Goal: Information Seeking & Learning: Understand process/instructions

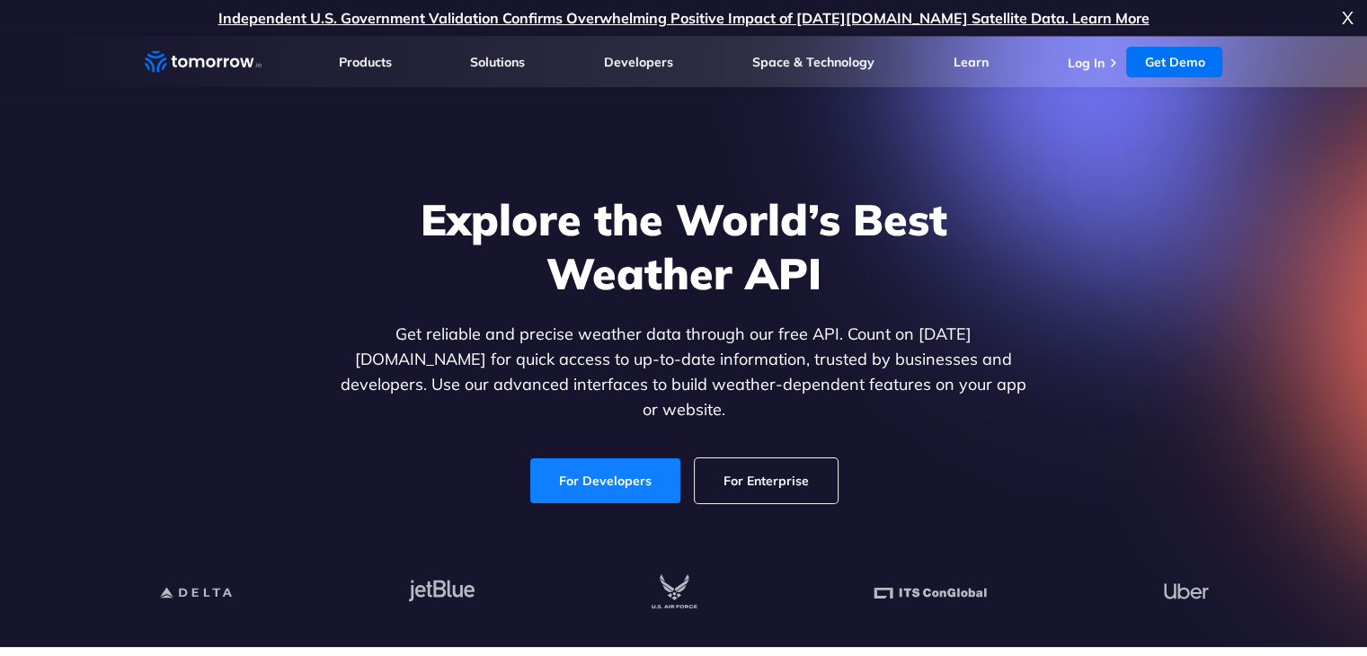
click at [601, 458] on link "For Developers" at bounding box center [605, 480] width 150 height 45
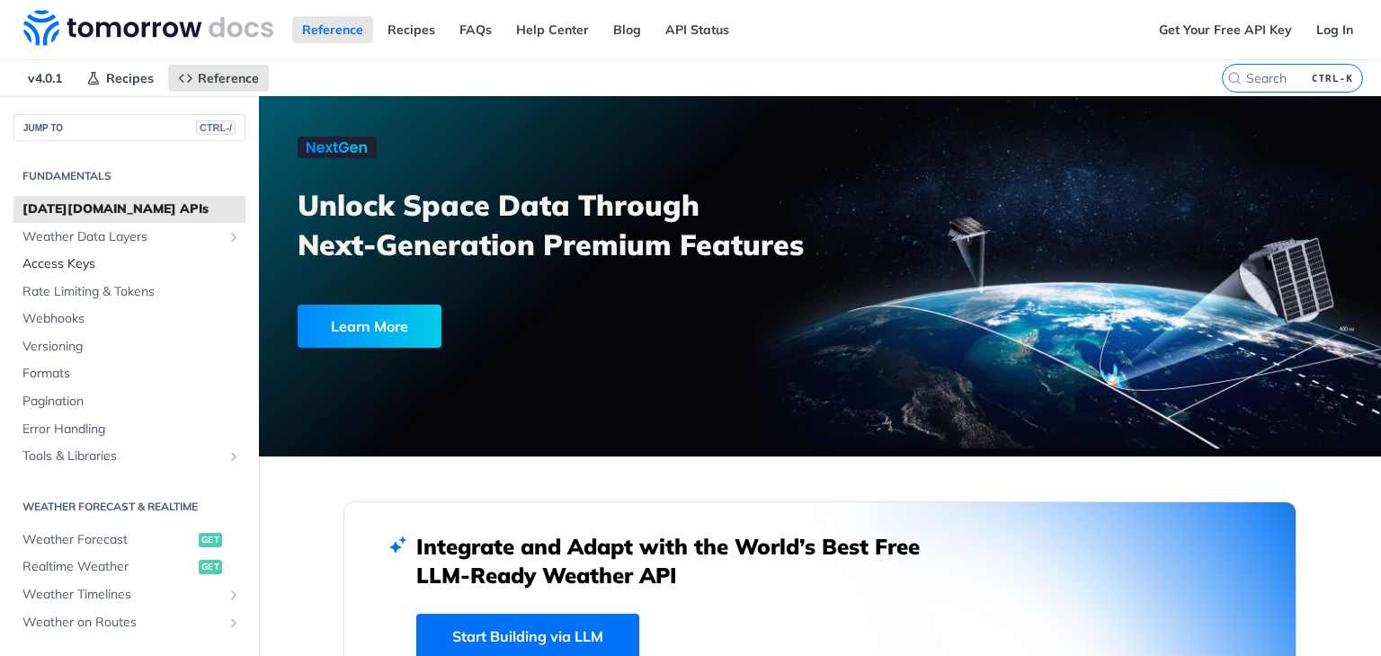
click at [58, 263] on span "Access Keys" at bounding box center [131, 264] width 218 height 18
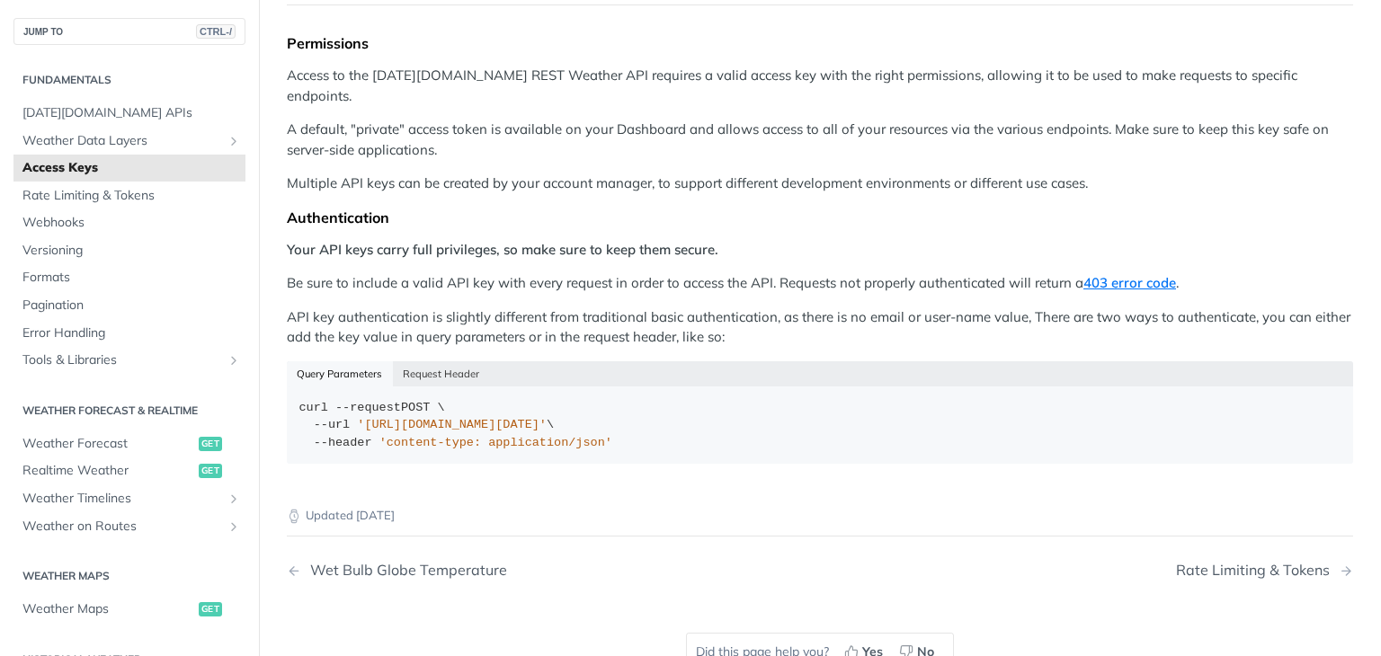
scroll to position [270, 0]
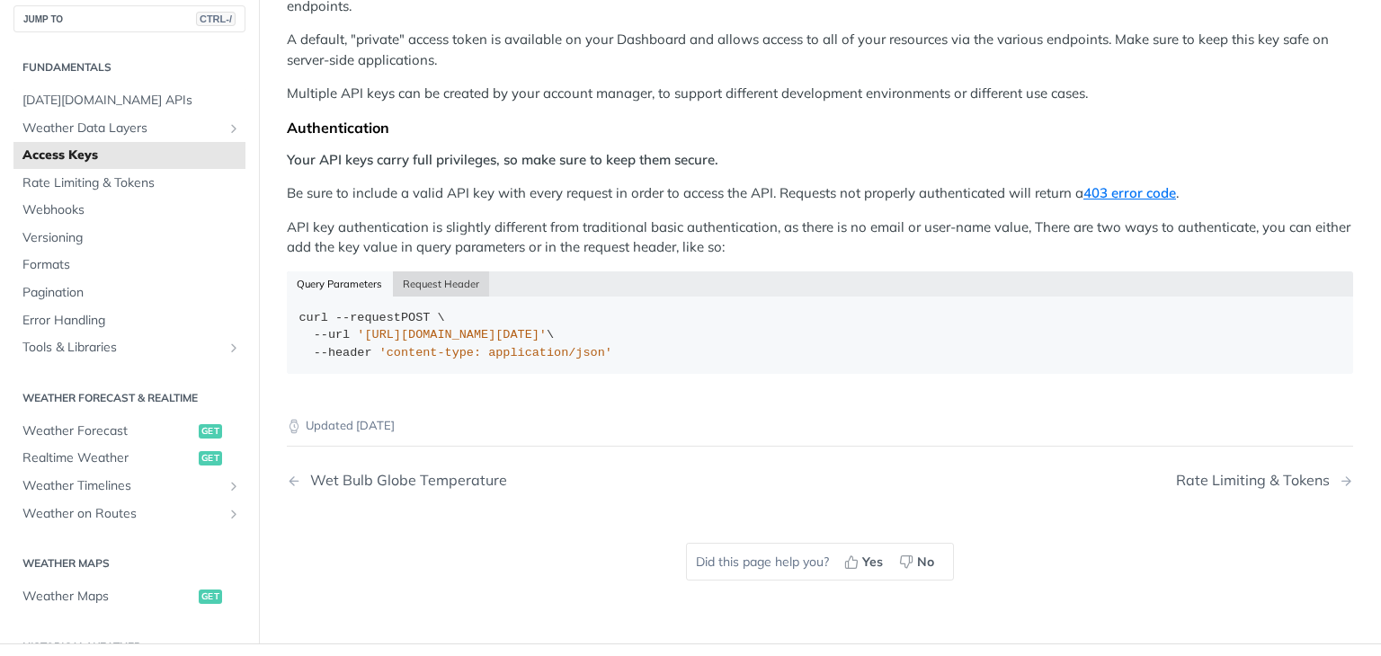
click at [423, 271] on button "Request Header" at bounding box center [441, 283] width 97 height 25
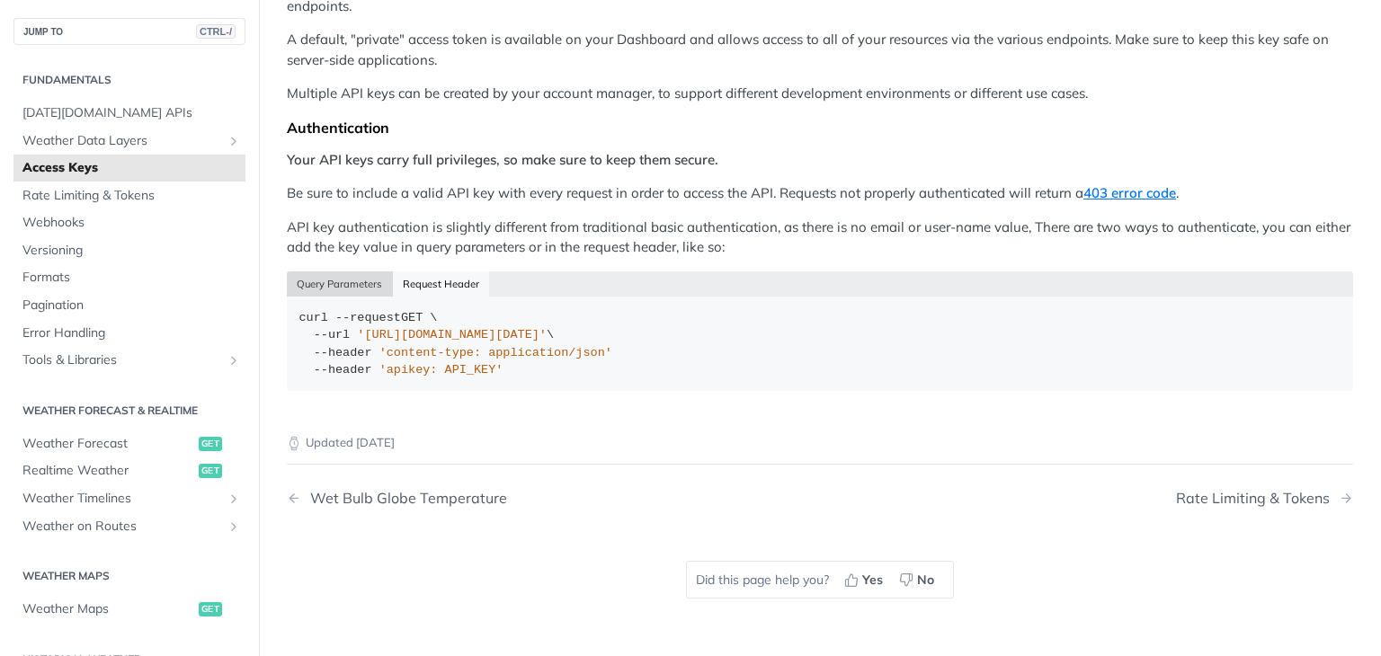
click at [349, 271] on button "Query Parameters" at bounding box center [340, 283] width 106 height 25
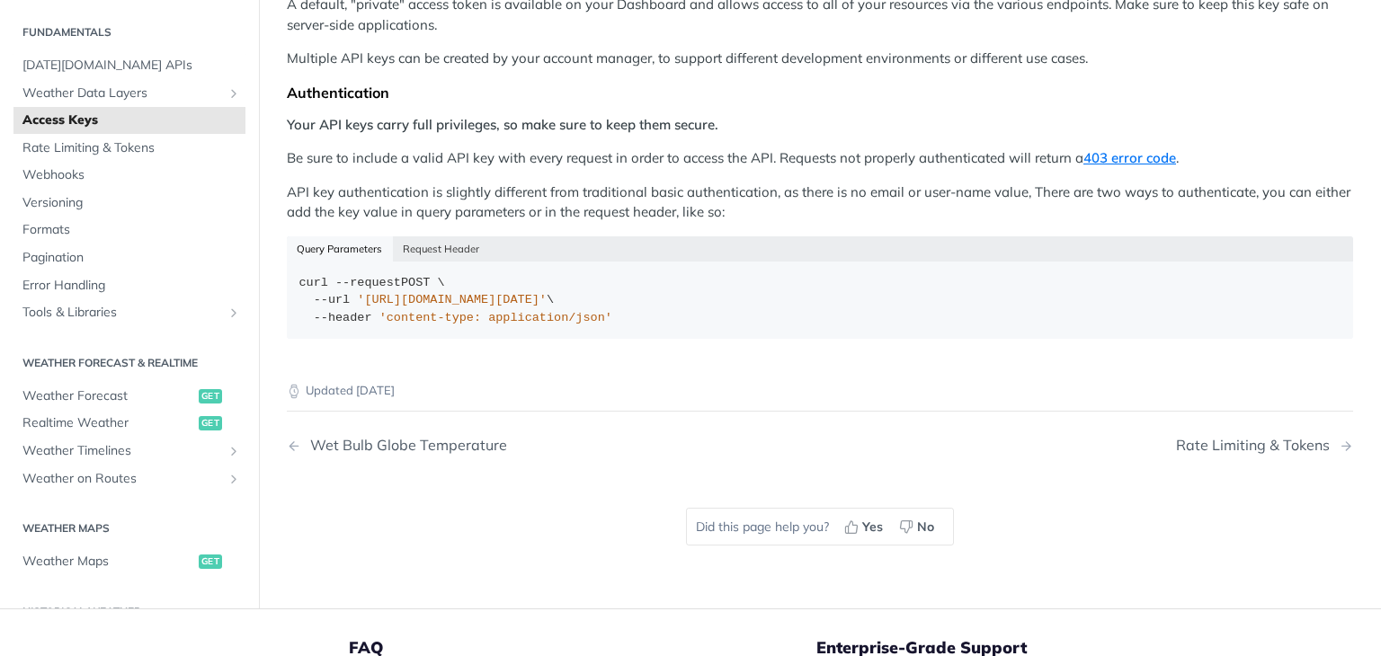
scroll to position [360, 0]
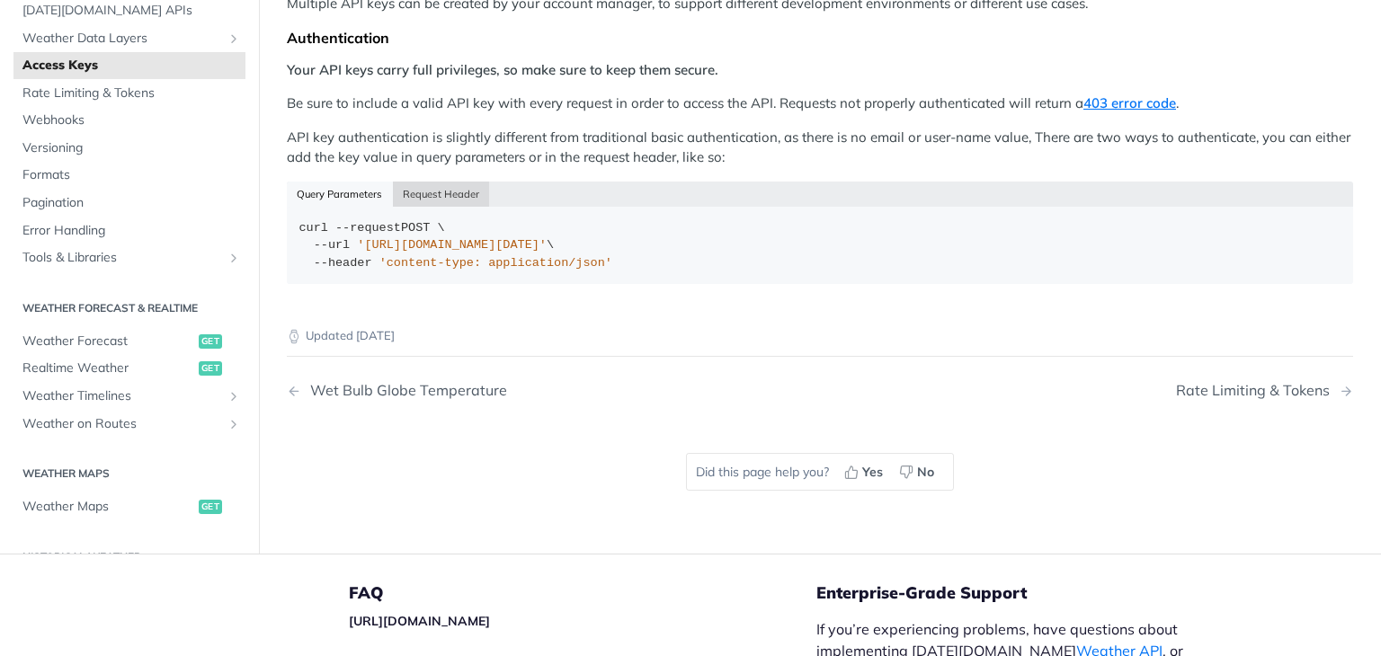
click at [440, 182] on button "Request Header" at bounding box center [441, 194] width 97 height 25
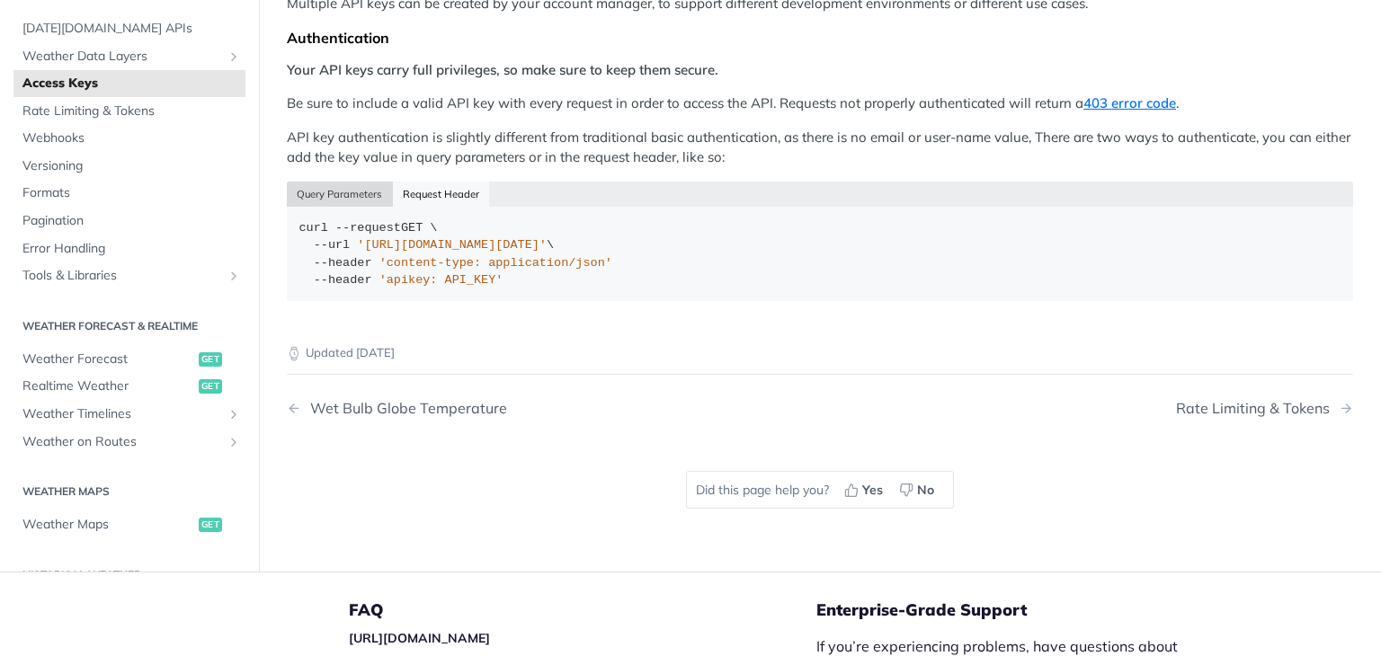
click at [347, 182] on button "Query Parameters" at bounding box center [340, 194] width 106 height 25
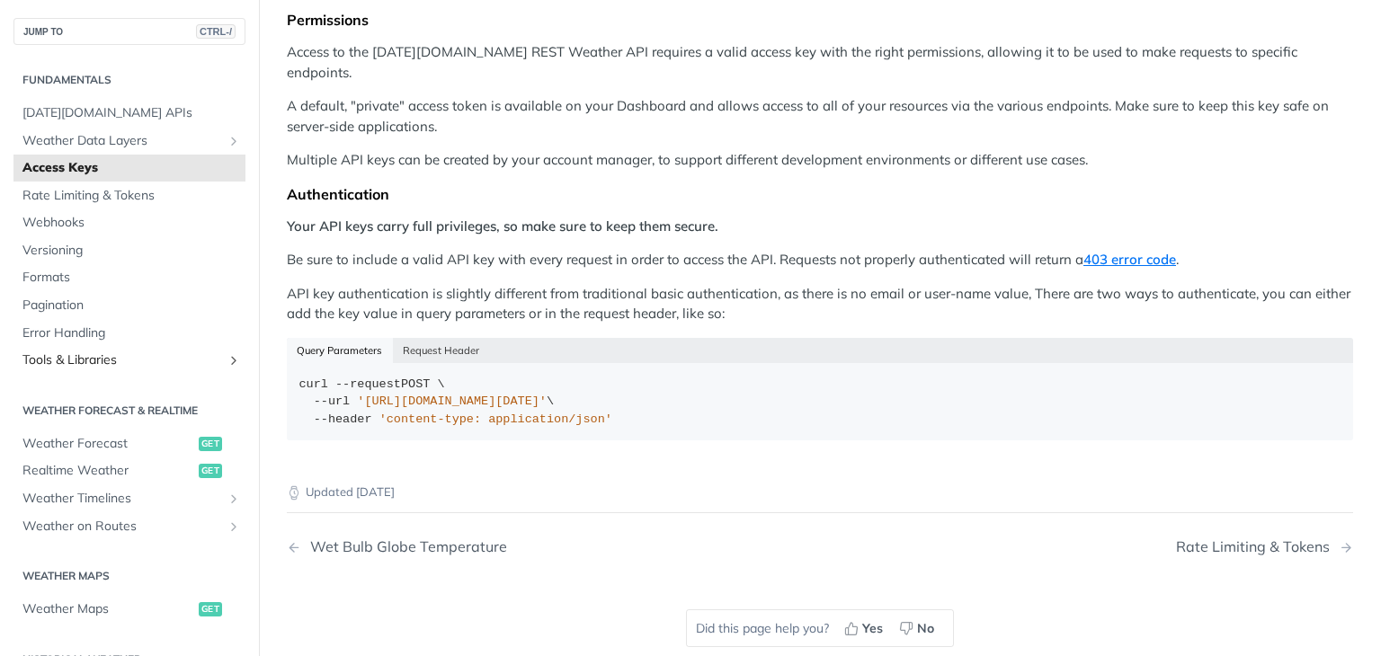
scroll to position [180, 0]
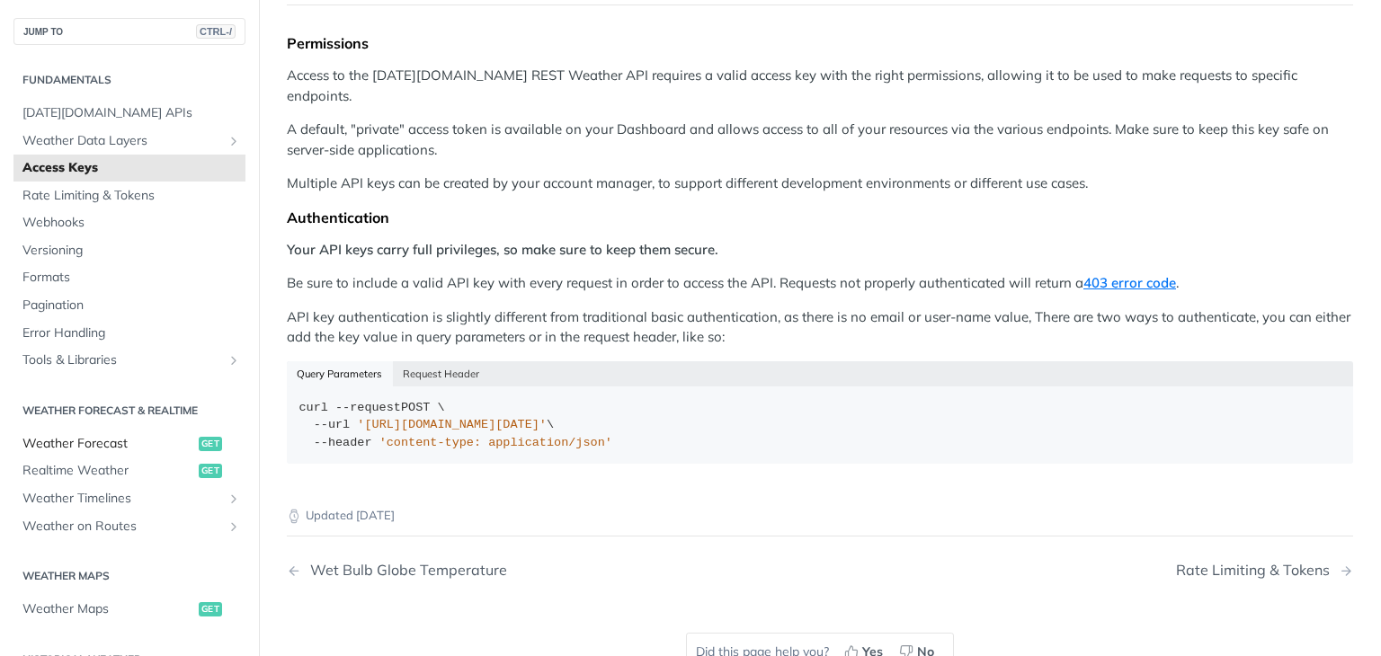
click at [78, 446] on span "Weather Forecast" at bounding box center [108, 444] width 172 height 18
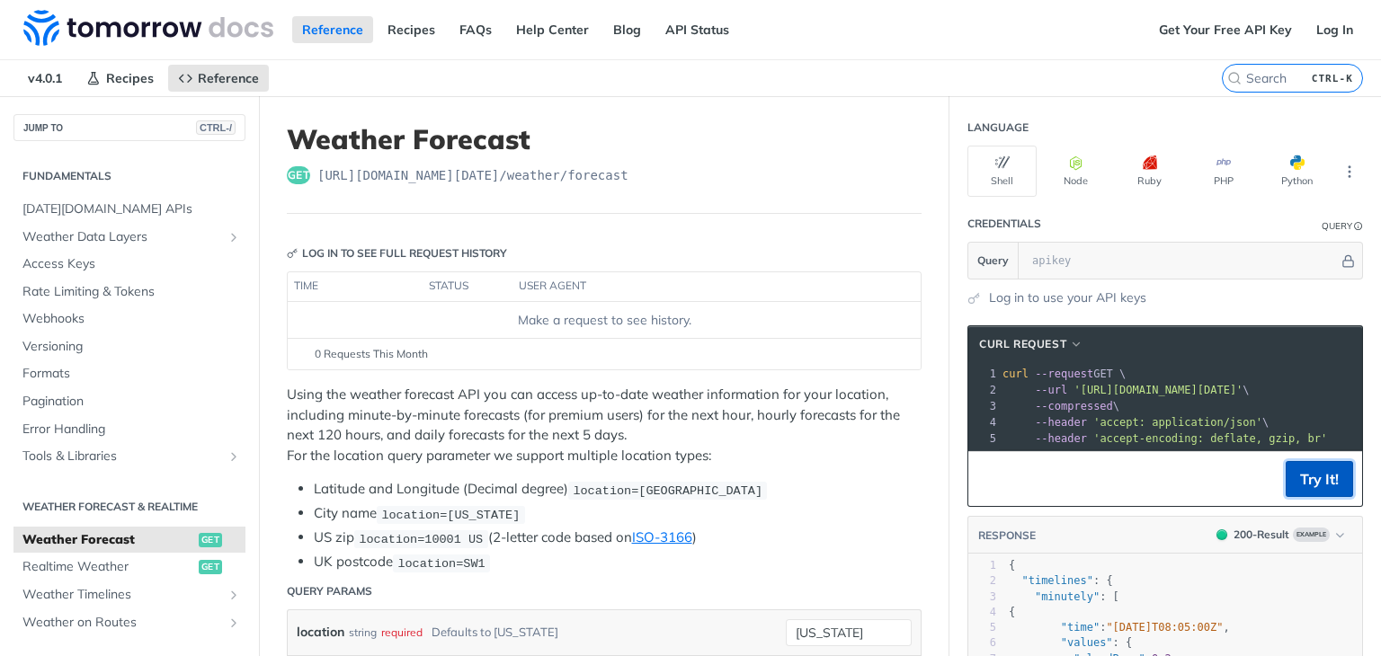
click at [1287, 492] on button "Try It!" at bounding box center [1319, 479] width 67 height 36
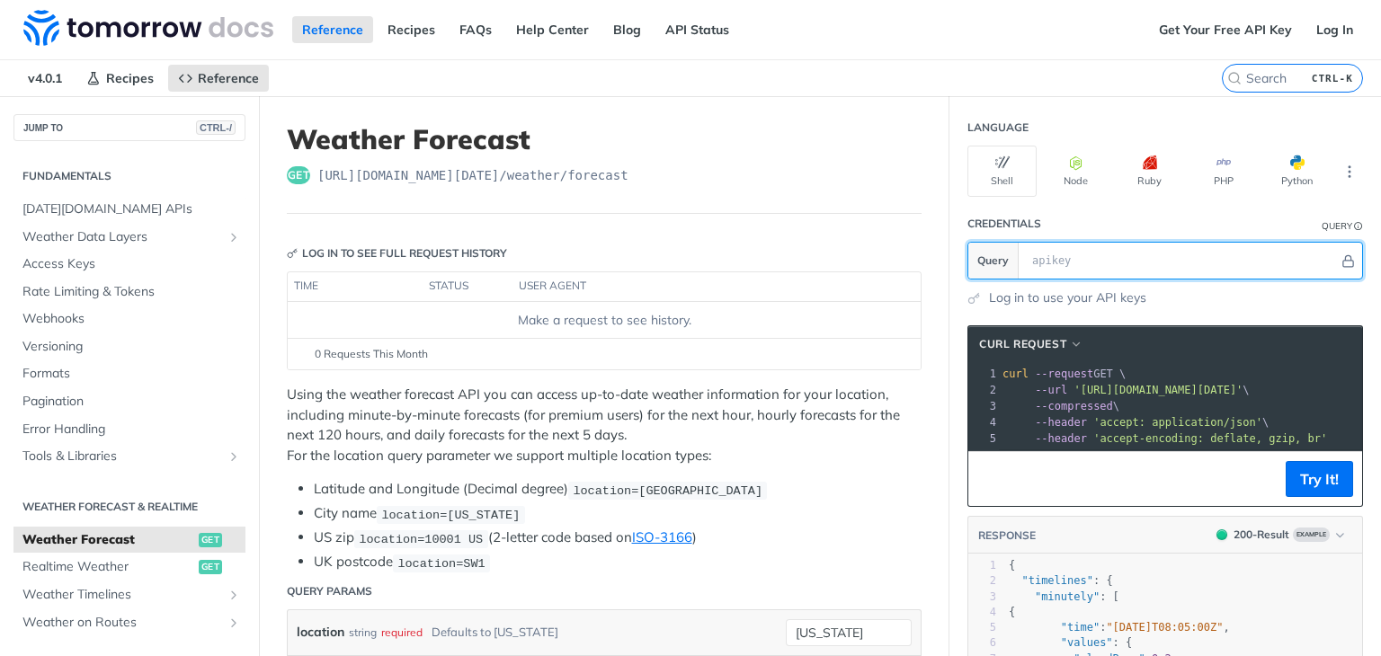
click at [1061, 265] on input "text" at bounding box center [1181, 261] width 316 height 36
click at [1052, 298] on link "Log in to use your API keys" at bounding box center [1067, 298] width 157 height 19
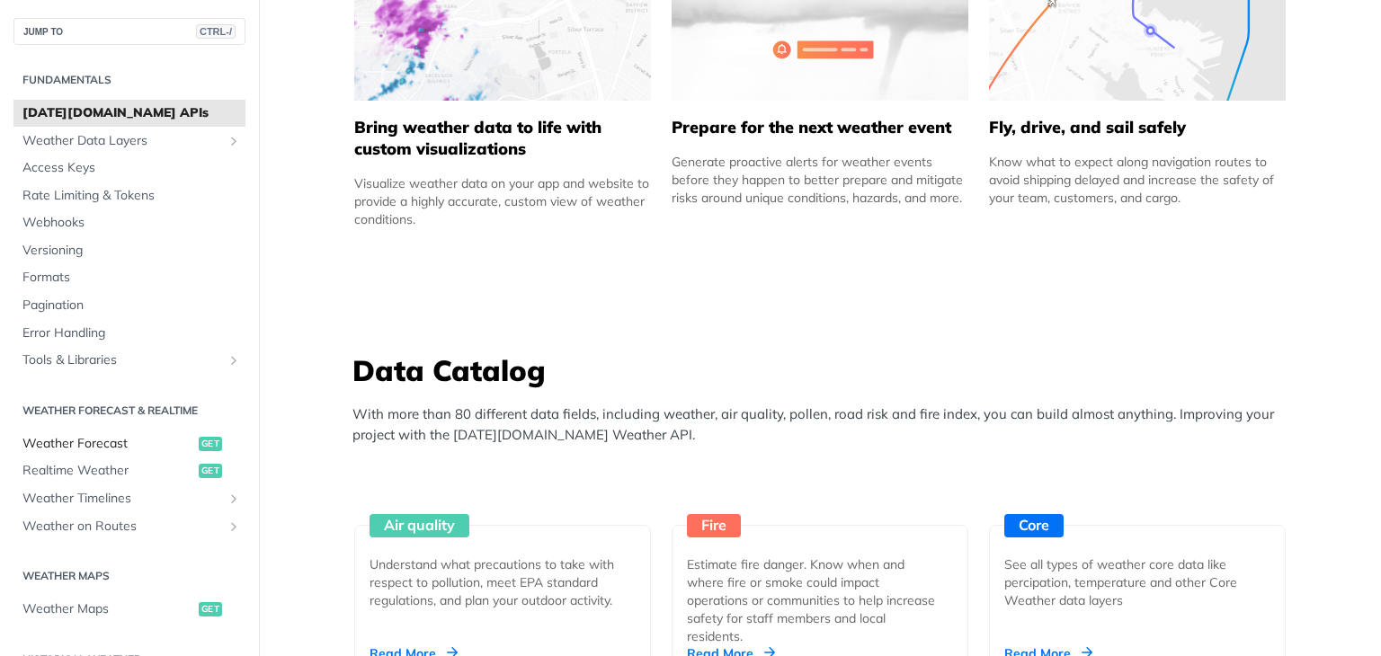
drag, startPoint x: 57, startPoint y: 440, endPoint x: 100, endPoint y: 440, distance: 43.1
click at [57, 440] on span "Weather Forecast" at bounding box center [108, 444] width 172 height 18
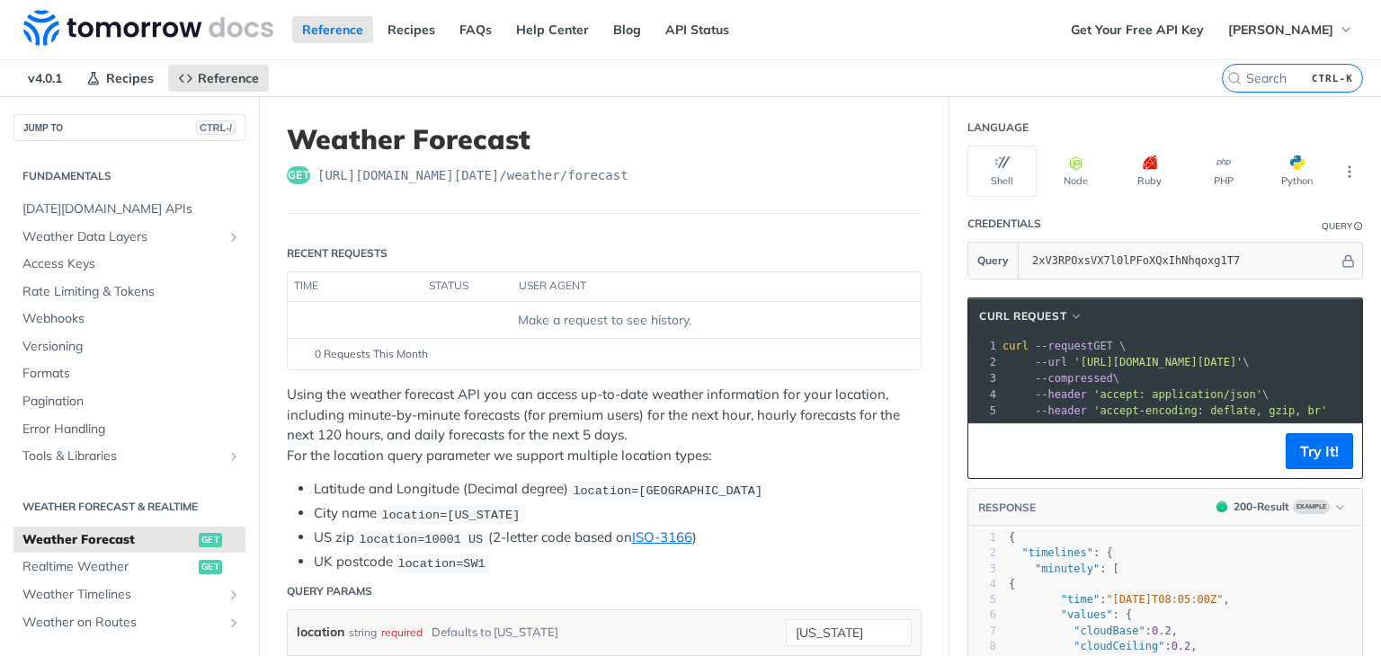
scroll to position [90, 0]
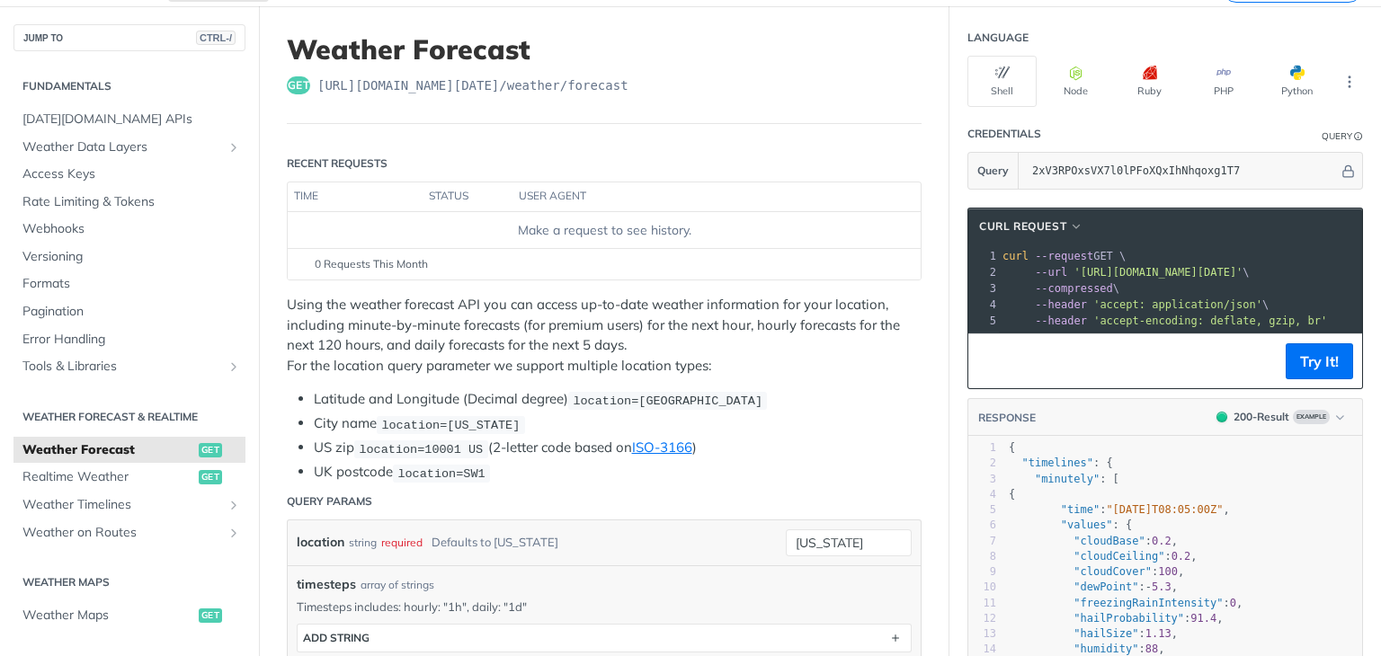
click at [1116, 260] on pre "curl --request GET \" at bounding box center [1352, 256] width 707 height 16
click at [1222, 266] on span "'[URL][DOMAIN_NAME][DATE]'" at bounding box center [1157, 272] width 169 height 13
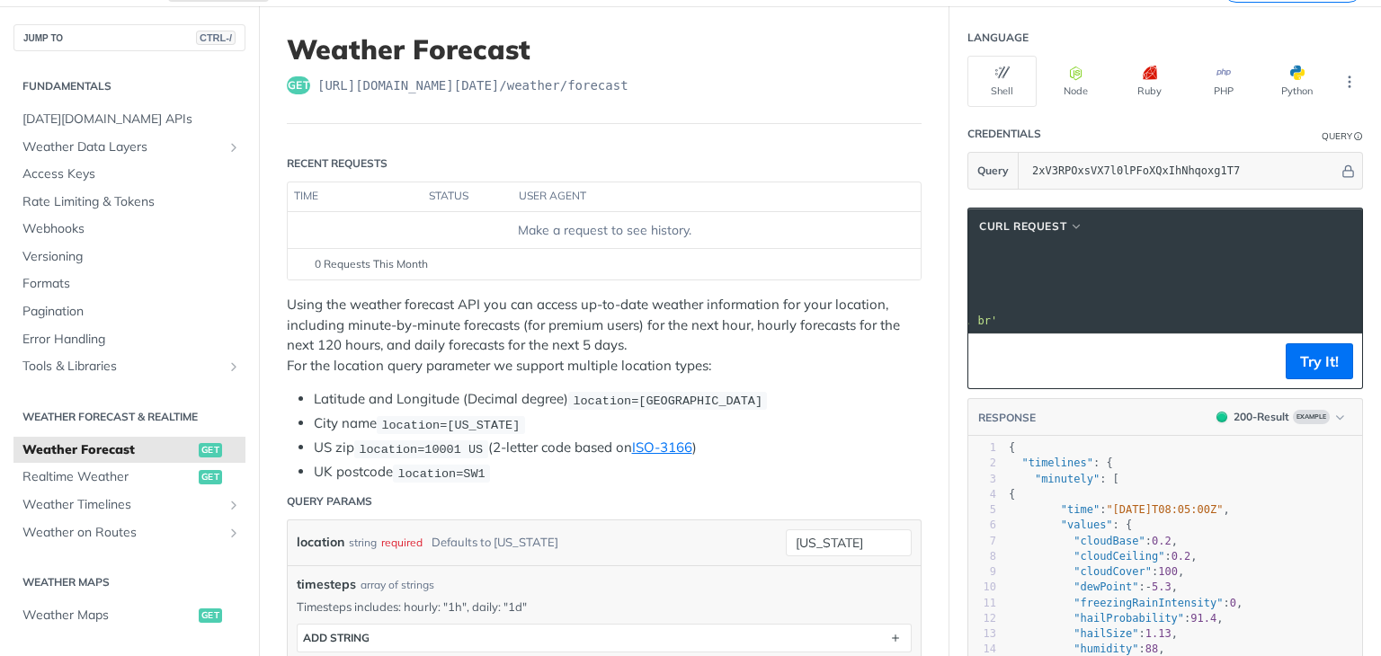
scroll to position [0, 1]
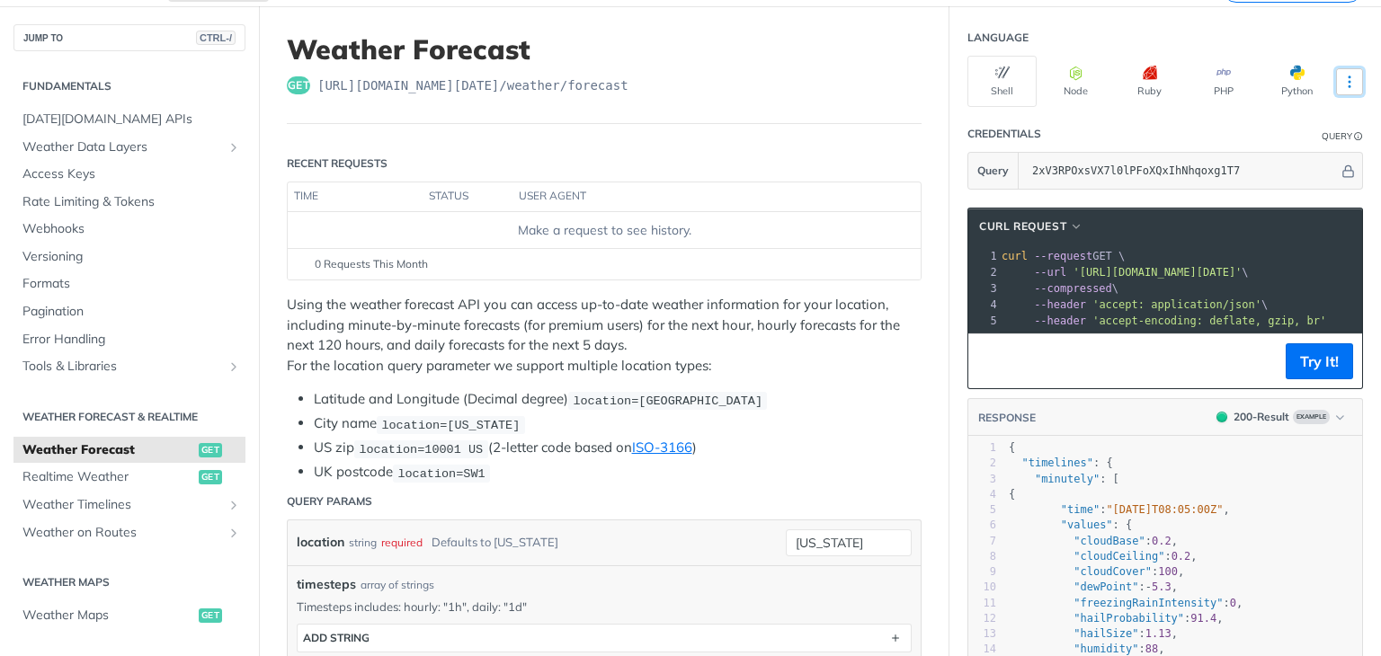
click at [1336, 77] on button "More Languages" at bounding box center [1349, 81] width 27 height 27
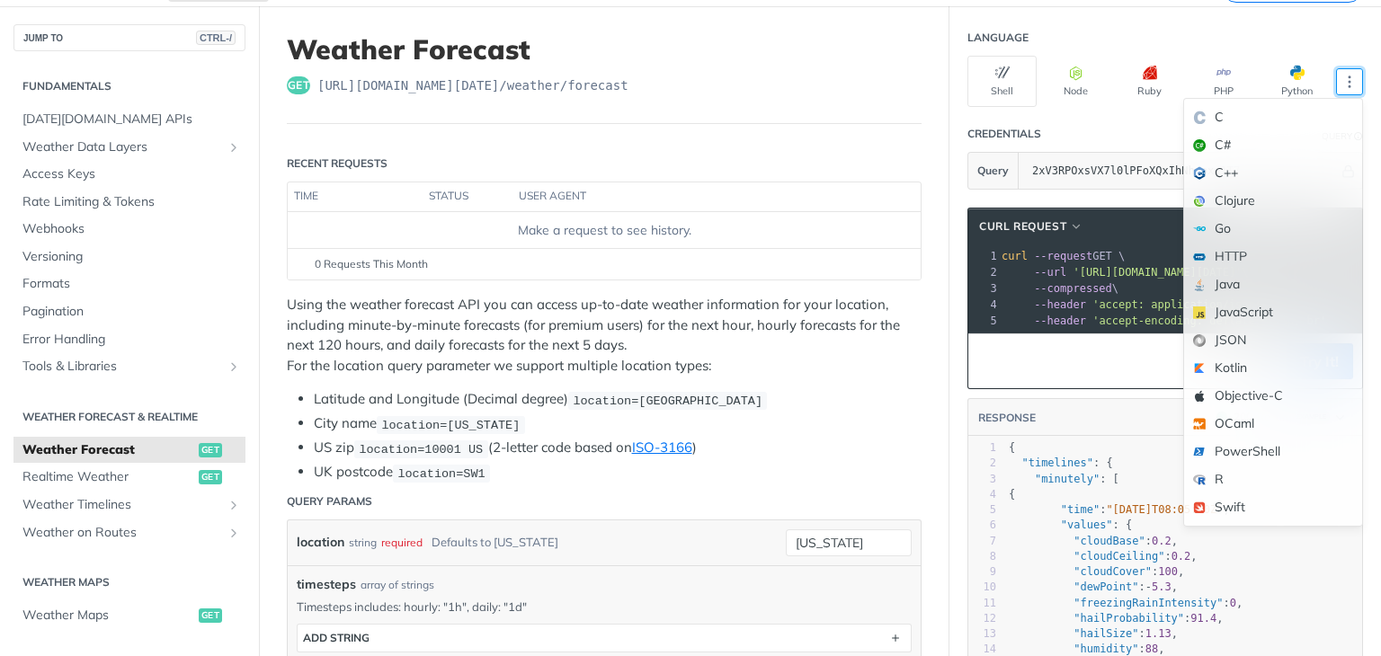
click at [1018, 388] on footer "Try It!" at bounding box center [1165, 361] width 394 height 55
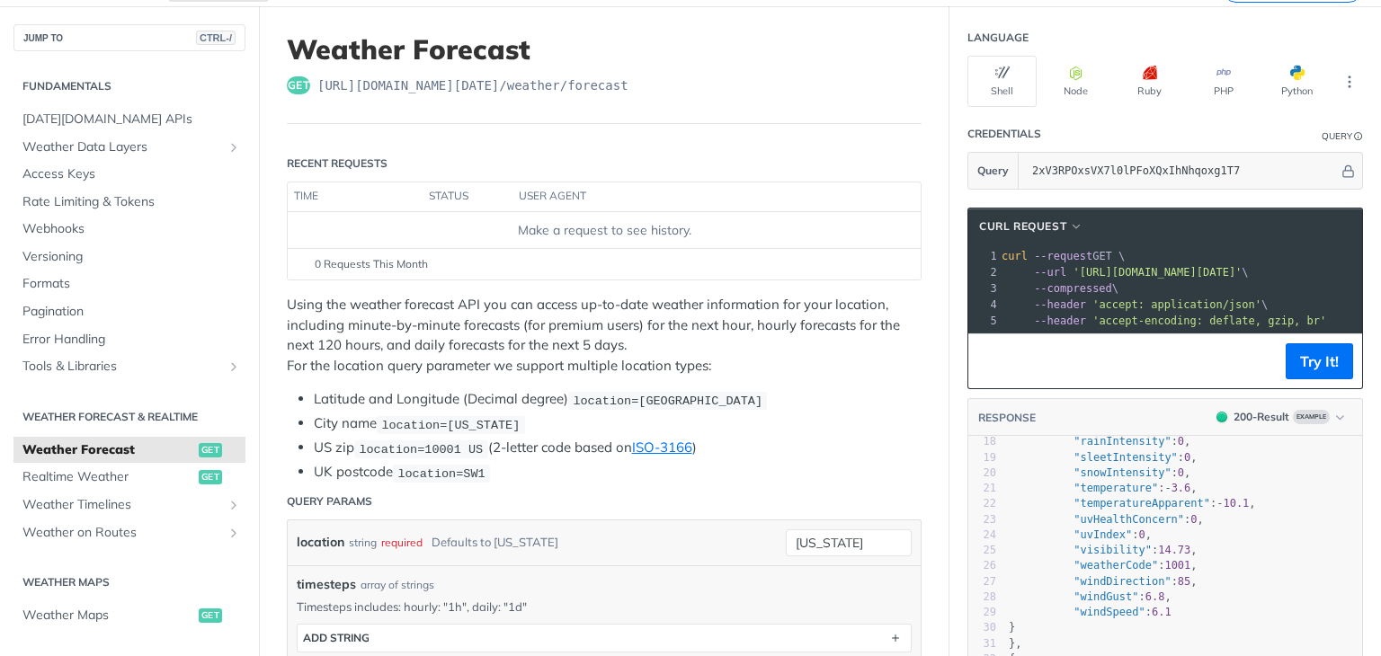
scroll to position [0, 0]
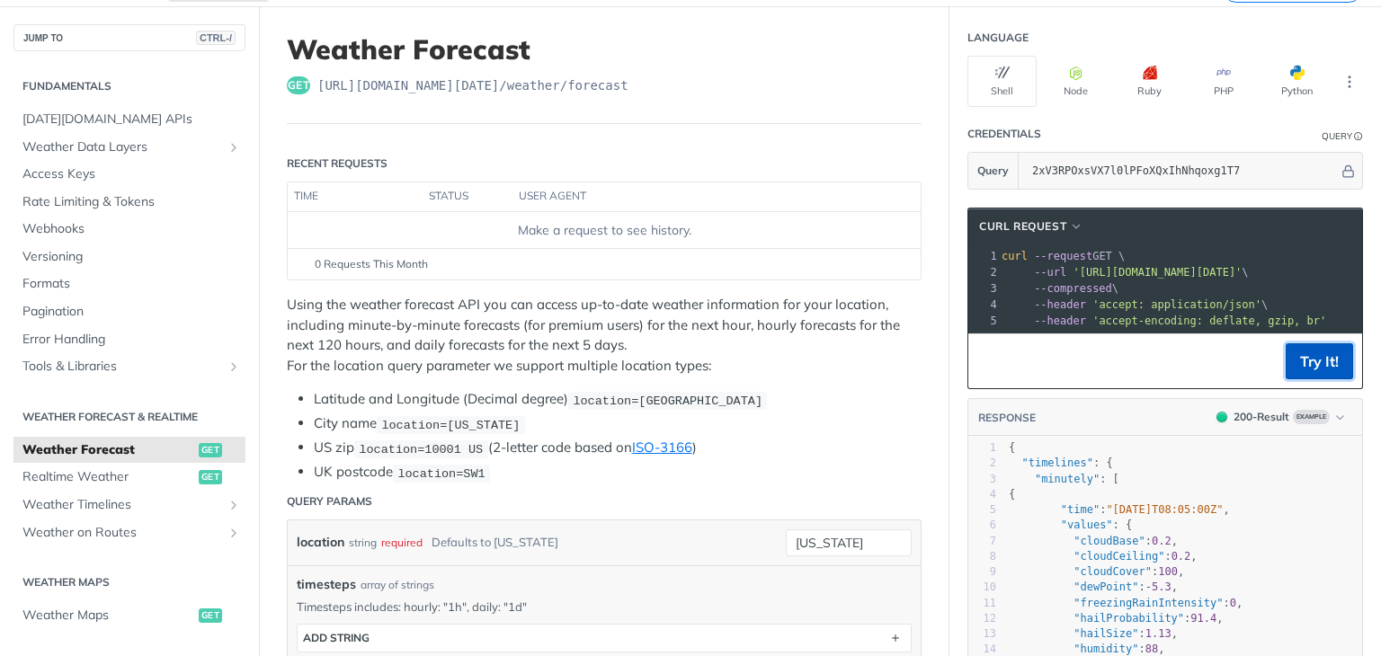
click at [1308, 369] on button "Try It!" at bounding box center [1319, 361] width 67 height 36
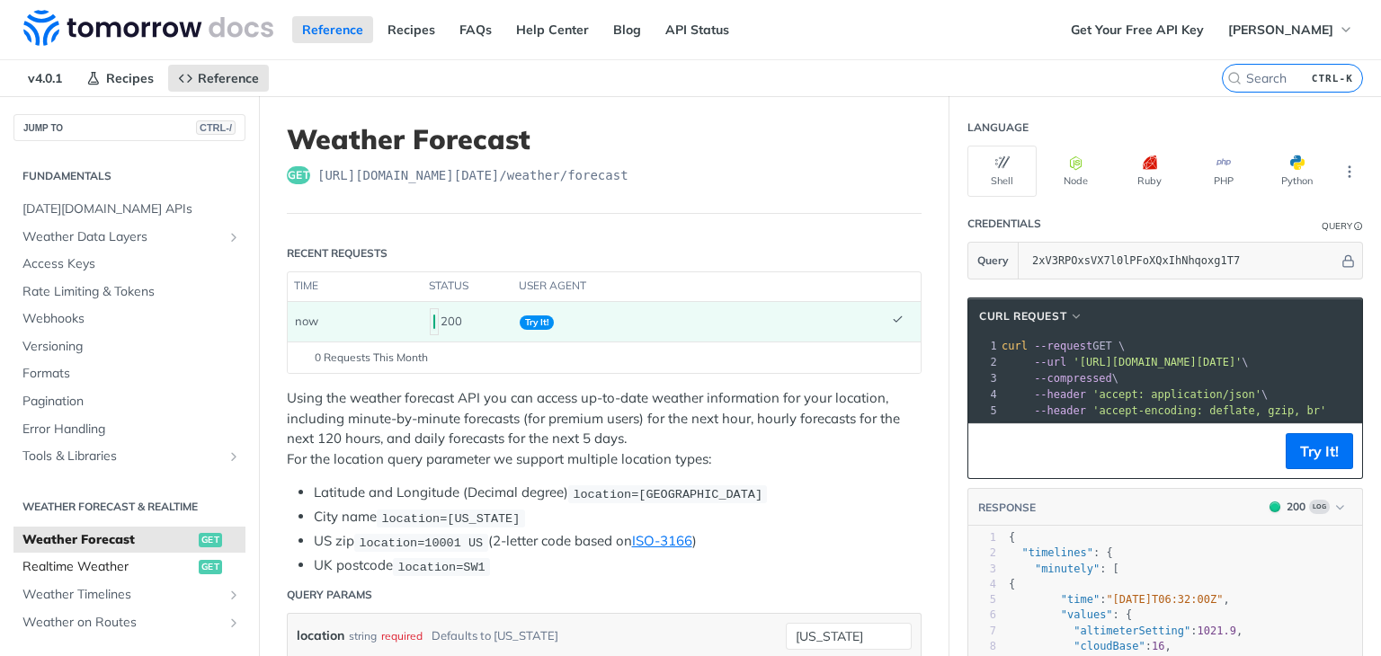
drag, startPoint x: 71, startPoint y: 565, endPoint x: 86, endPoint y: 565, distance: 15.3
click at [71, 565] on span "Realtime Weather" at bounding box center [108, 567] width 172 height 18
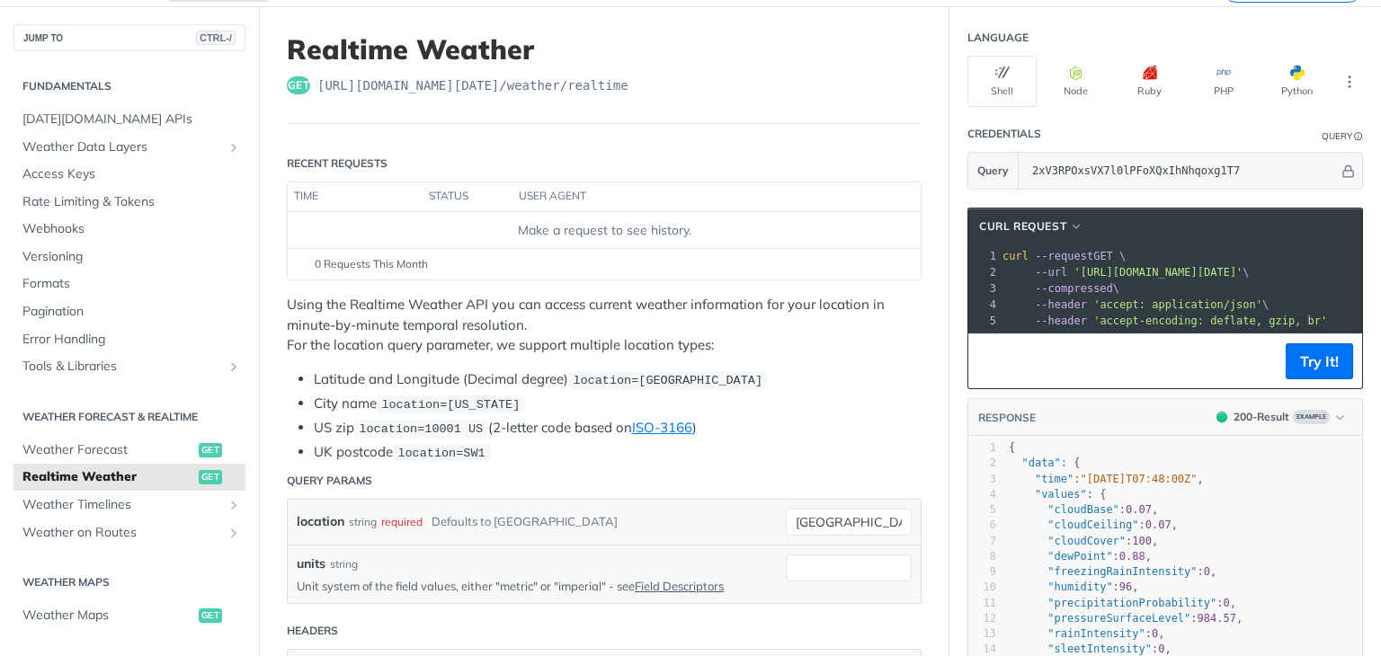
click at [1058, 283] on span "--compressed" at bounding box center [1074, 288] width 78 height 13
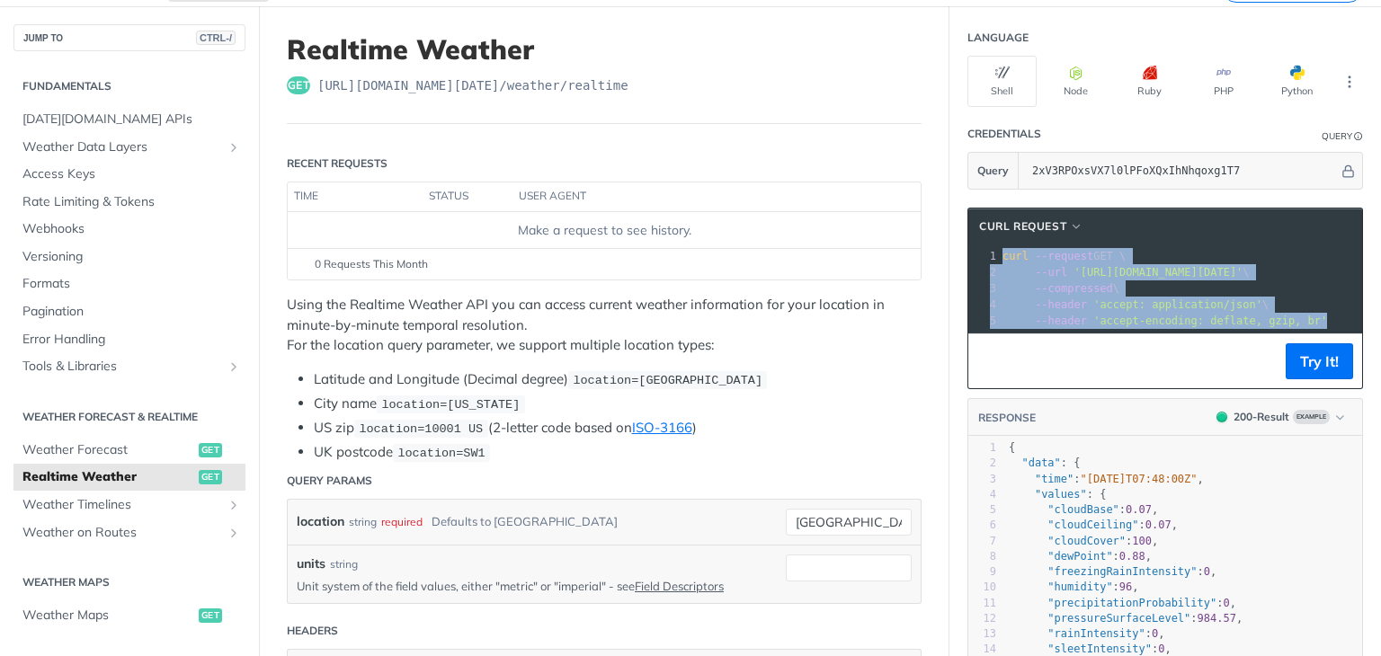
copy div "curl --request GET \ 2 --url '[URL][DOMAIN_NAME][DATE]' \ 3 --compressed \ 4 --…"
